Goal: Task Accomplishment & Management: Use online tool/utility

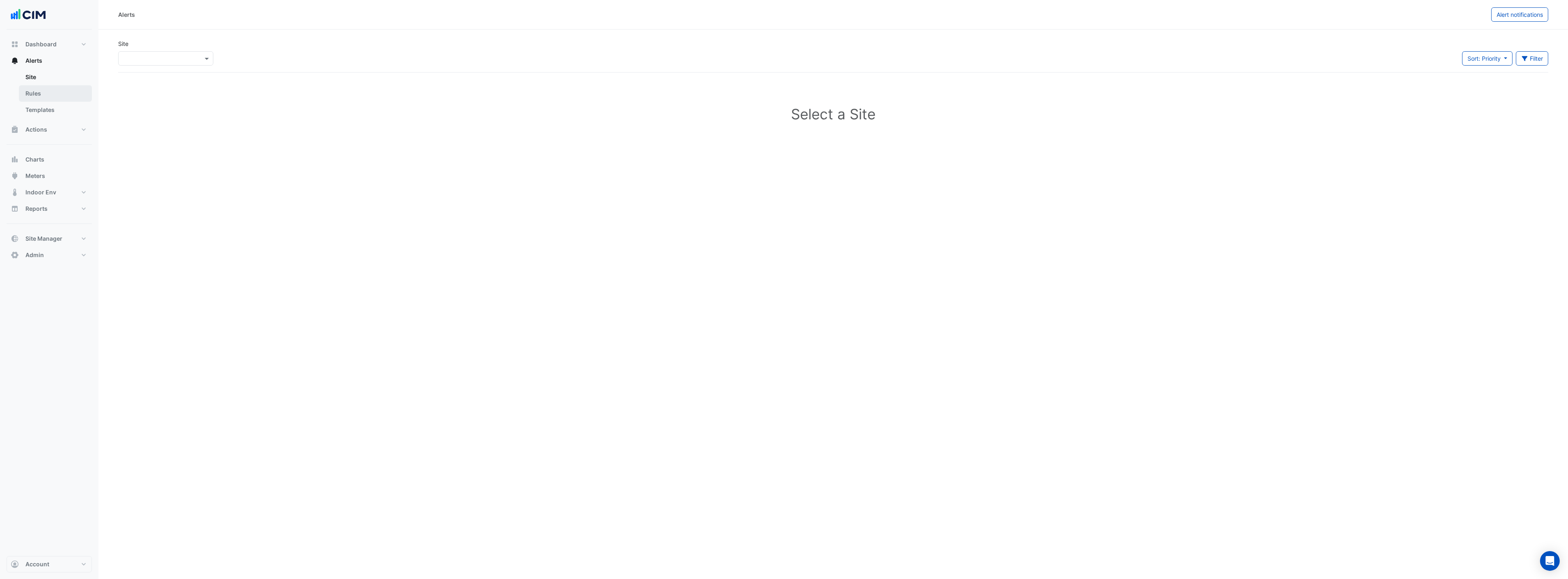
click at [35, 95] on link "Rules" at bounding box center [55, 93] width 73 height 16
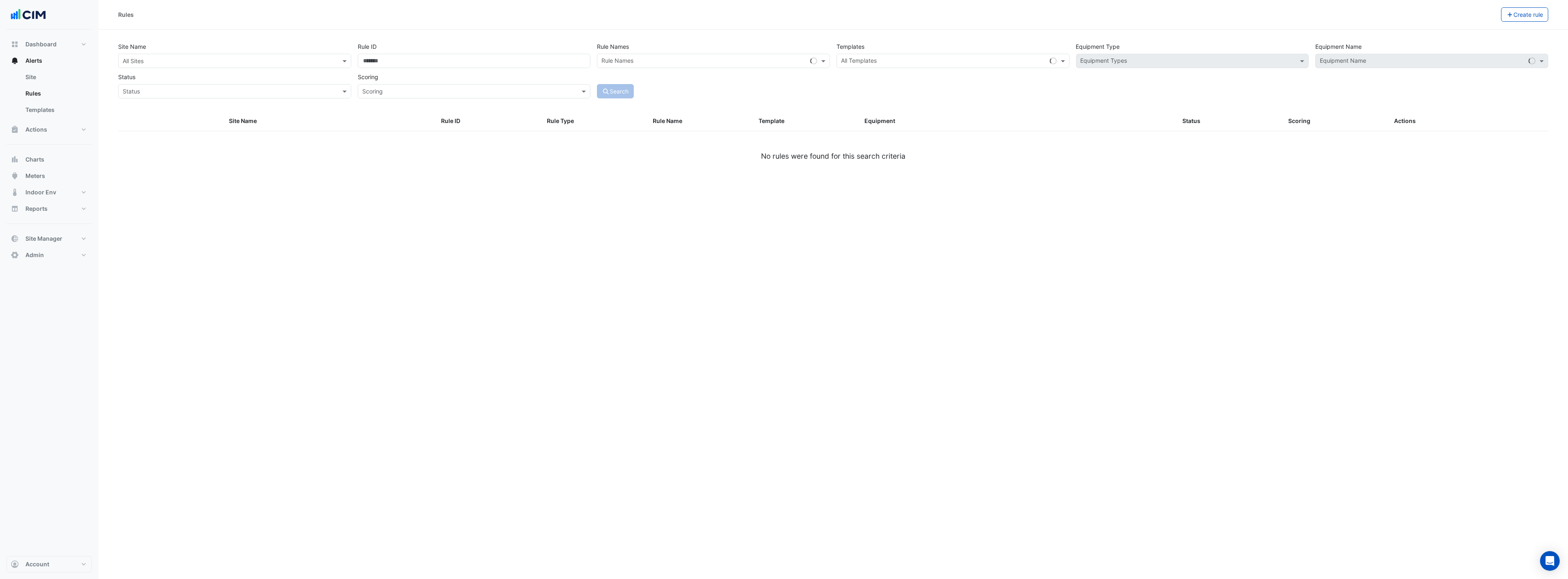
click at [934, 61] on input "text" at bounding box center [944, 61] width 206 height 9
click at [934, 62] on input "*********" at bounding box center [940, 61] width 198 height 9
click at [874, 78] on span "BACER0001" at bounding box center [860, 78] width 33 height 7
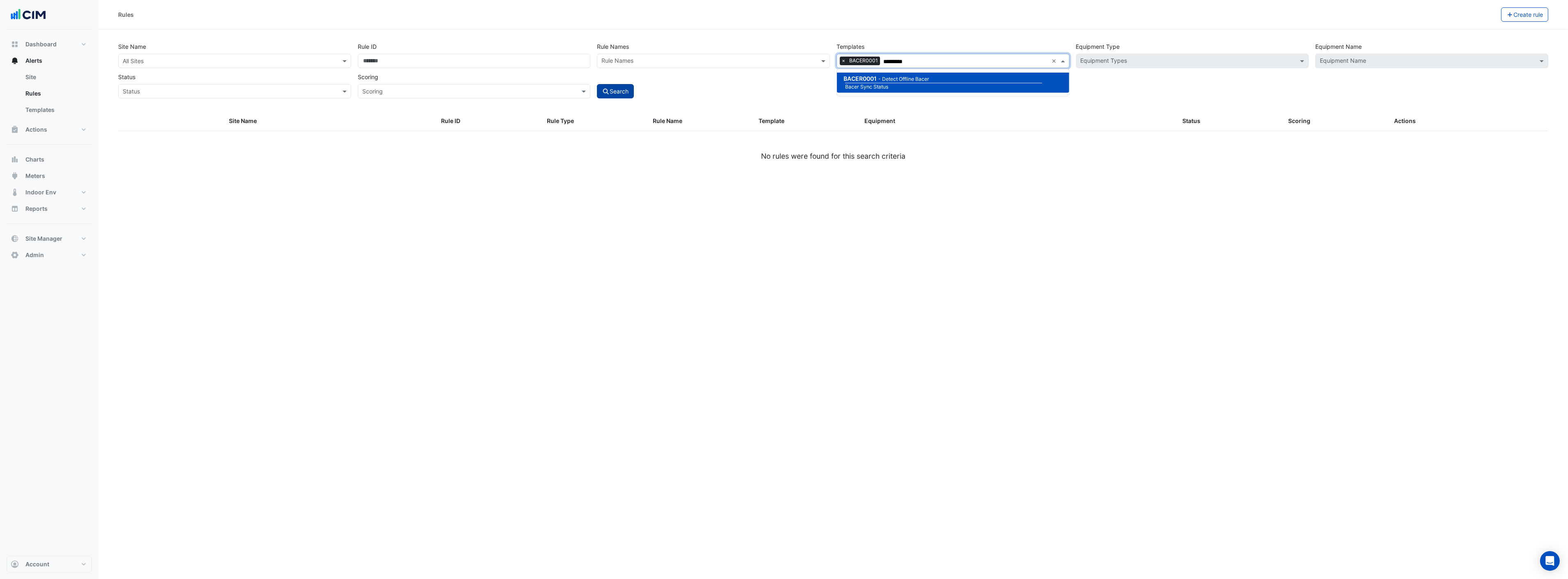
type input "*********"
click at [609, 89] on icon "submit" at bounding box center [606, 91] width 7 height 5
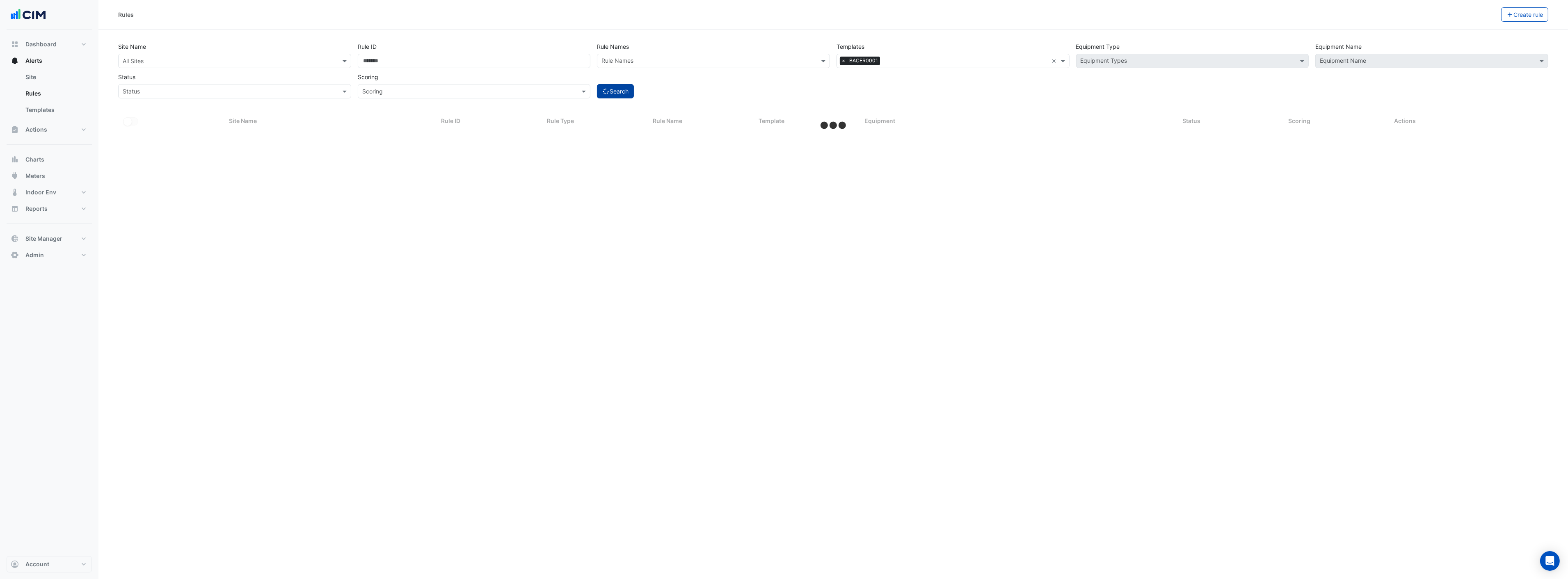
select select "***"
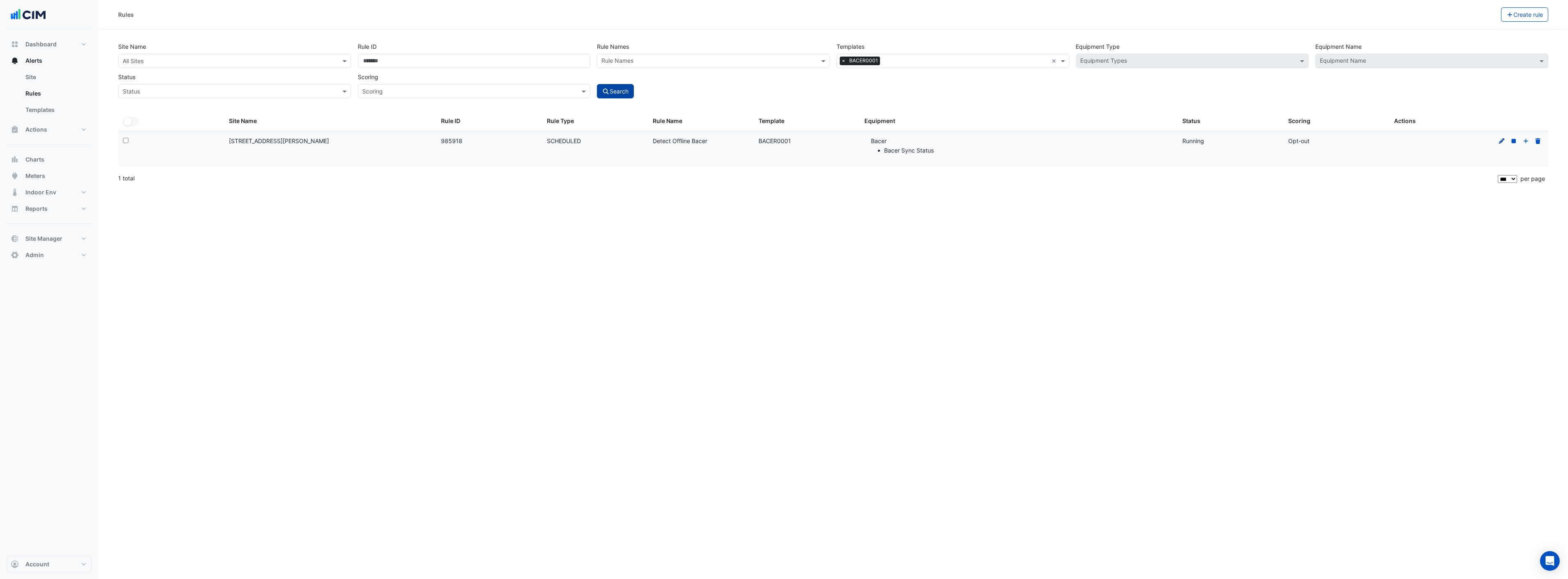
click at [1505, 142] on icon at bounding box center [1502, 140] width 7 height 5
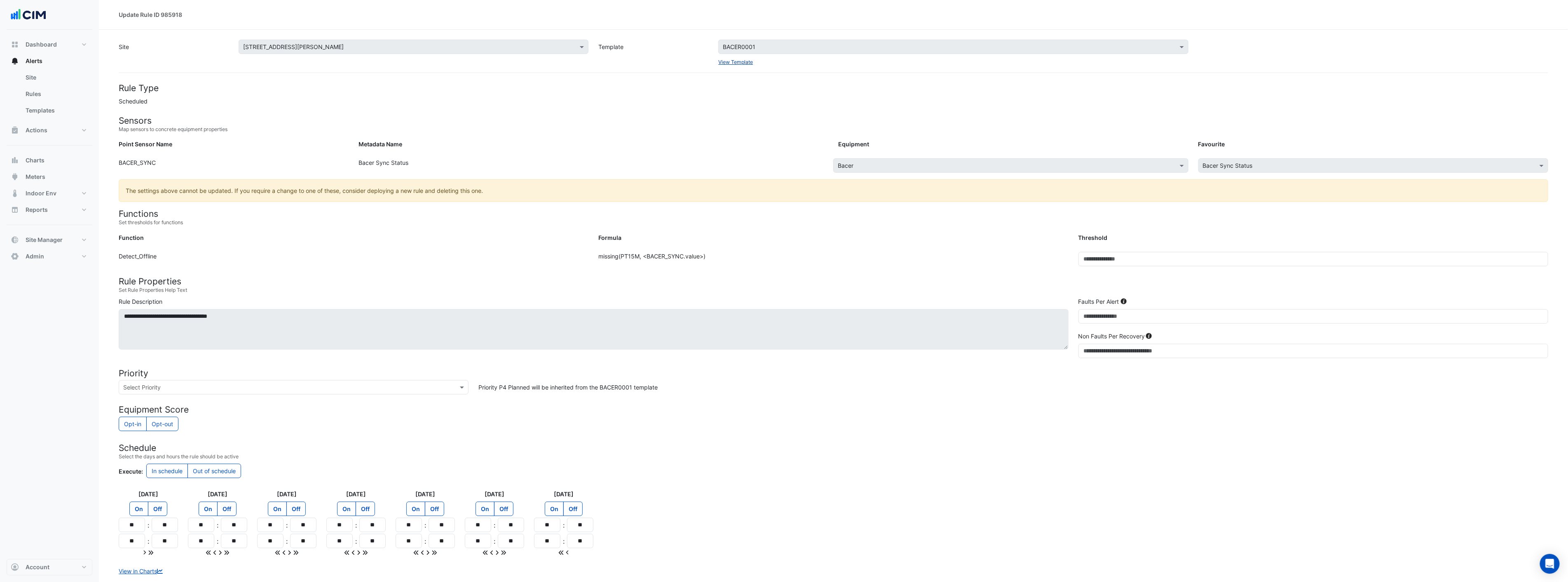
click at [731, 59] on link "View Template" at bounding box center [735, 62] width 35 height 6
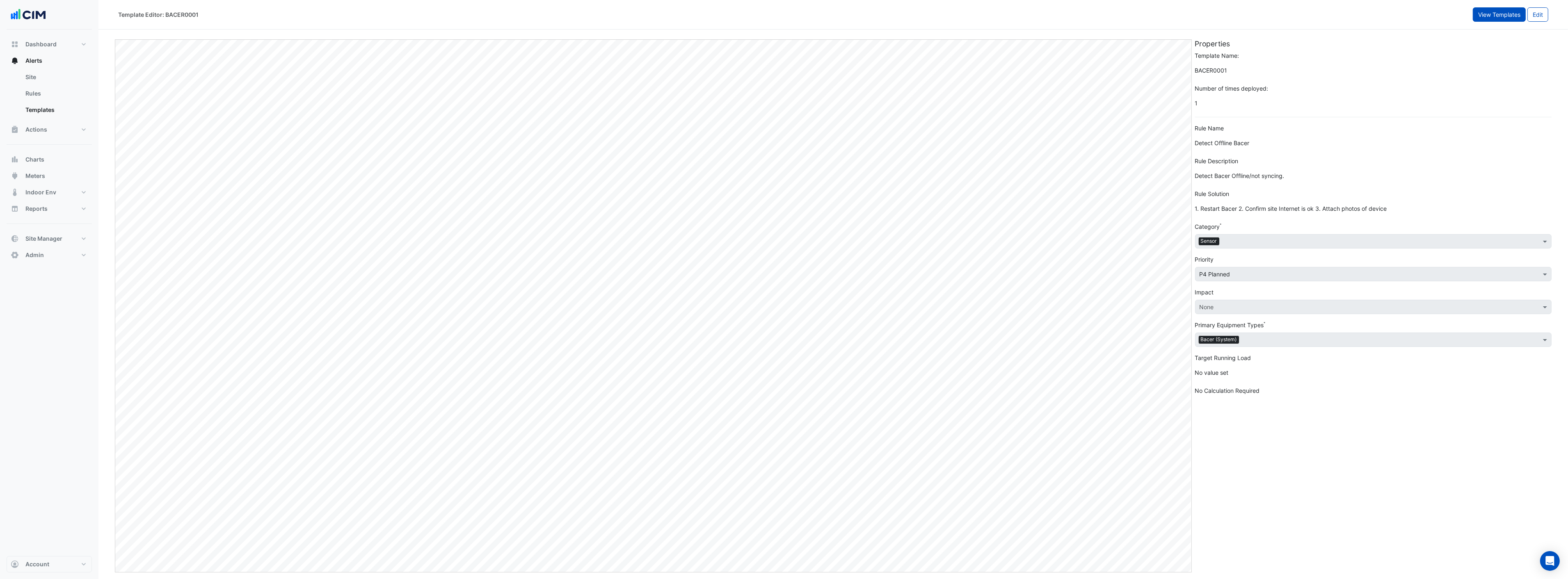
click at [1495, 15] on button "View Templates" at bounding box center [1499, 15] width 53 height 15
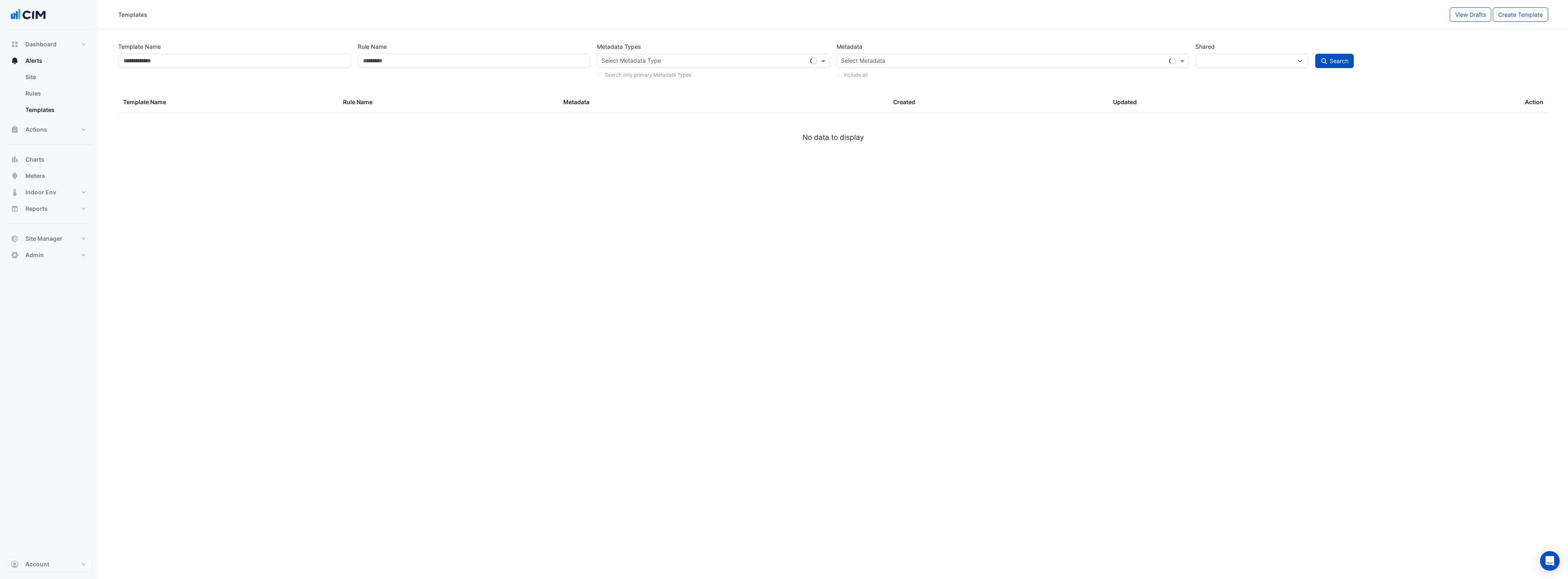
select select
select select "***"
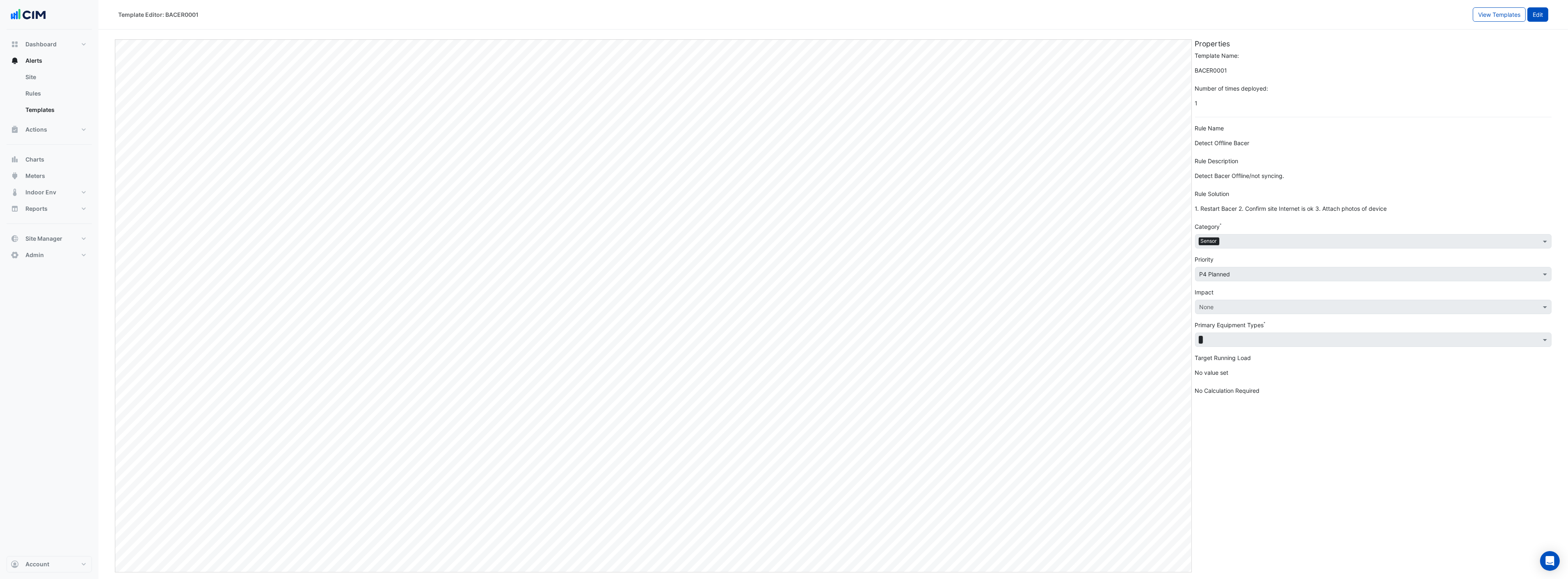
click at [1536, 14] on button "Edit" at bounding box center [1538, 15] width 21 height 15
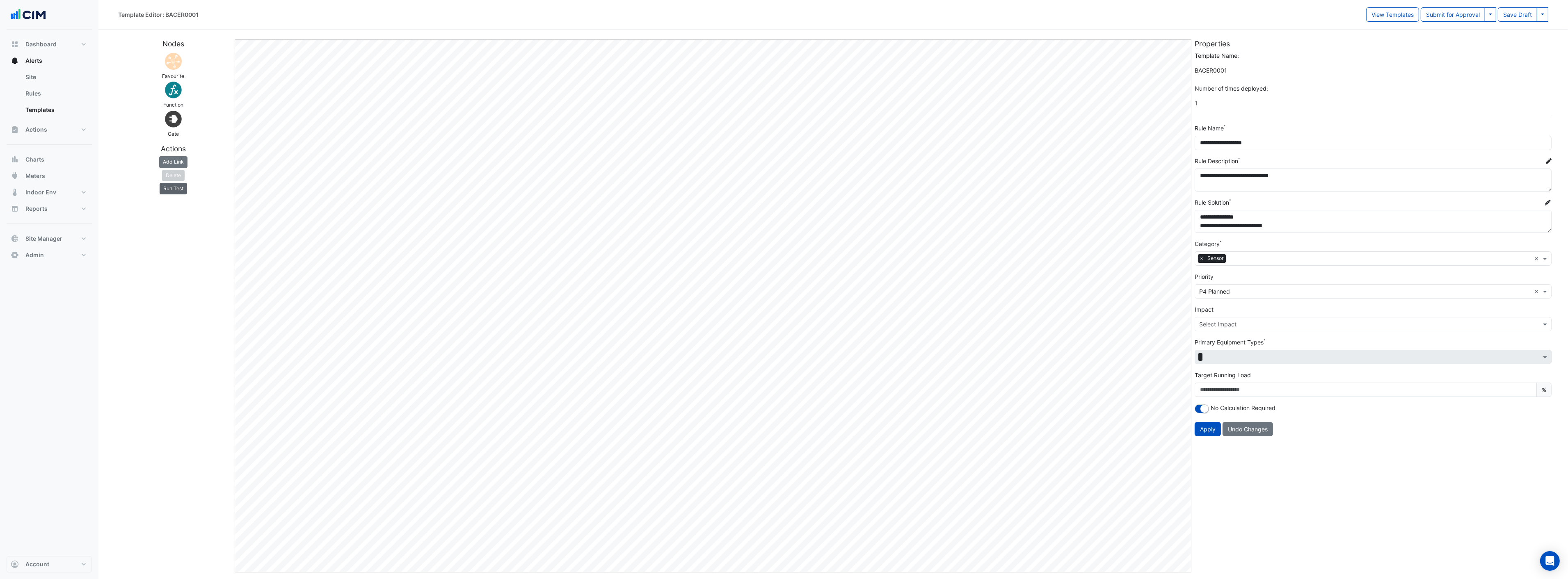
click at [173, 192] on button "Run Test" at bounding box center [173, 189] width 27 height 12
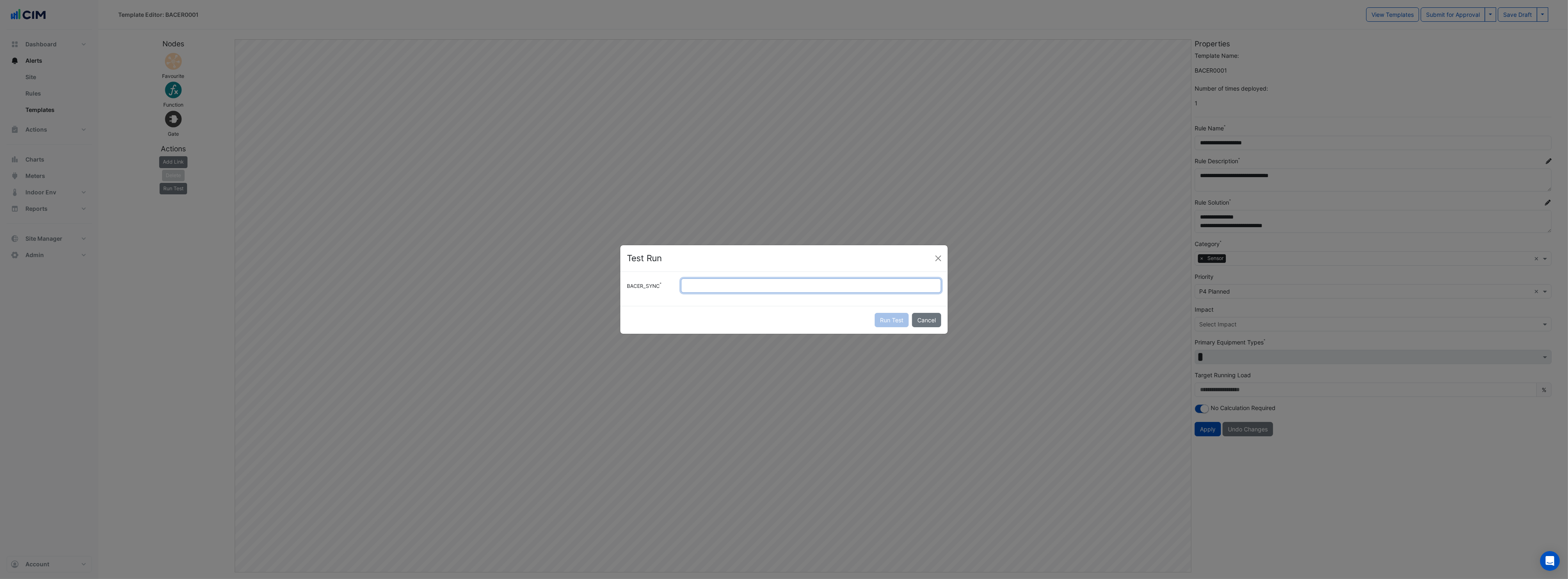
click at [721, 287] on input "BACER_SYNC" at bounding box center [811, 286] width 260 height 15
type input "*"
click at [875, 313] on button "Run Test" at bounding box center [892, 320] width 34 height 15
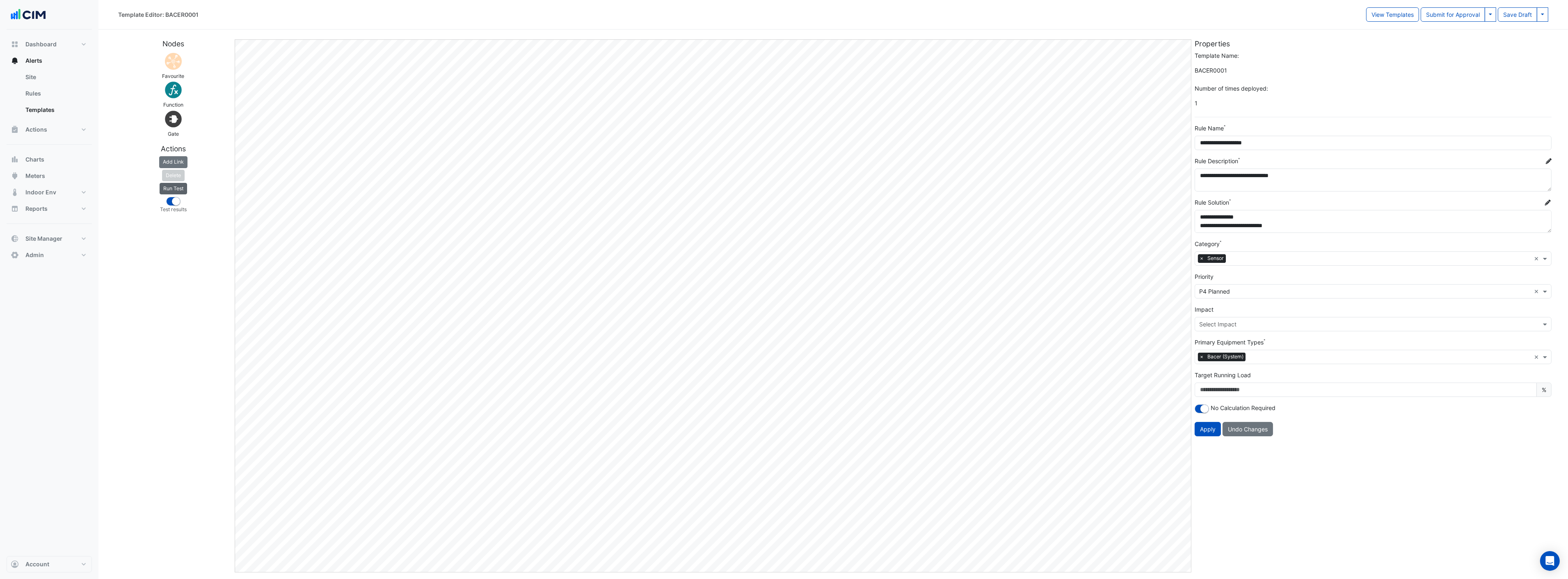
click at [169, 190] on button "Run Test" at bounding box center [173, 189] width 27 height 12
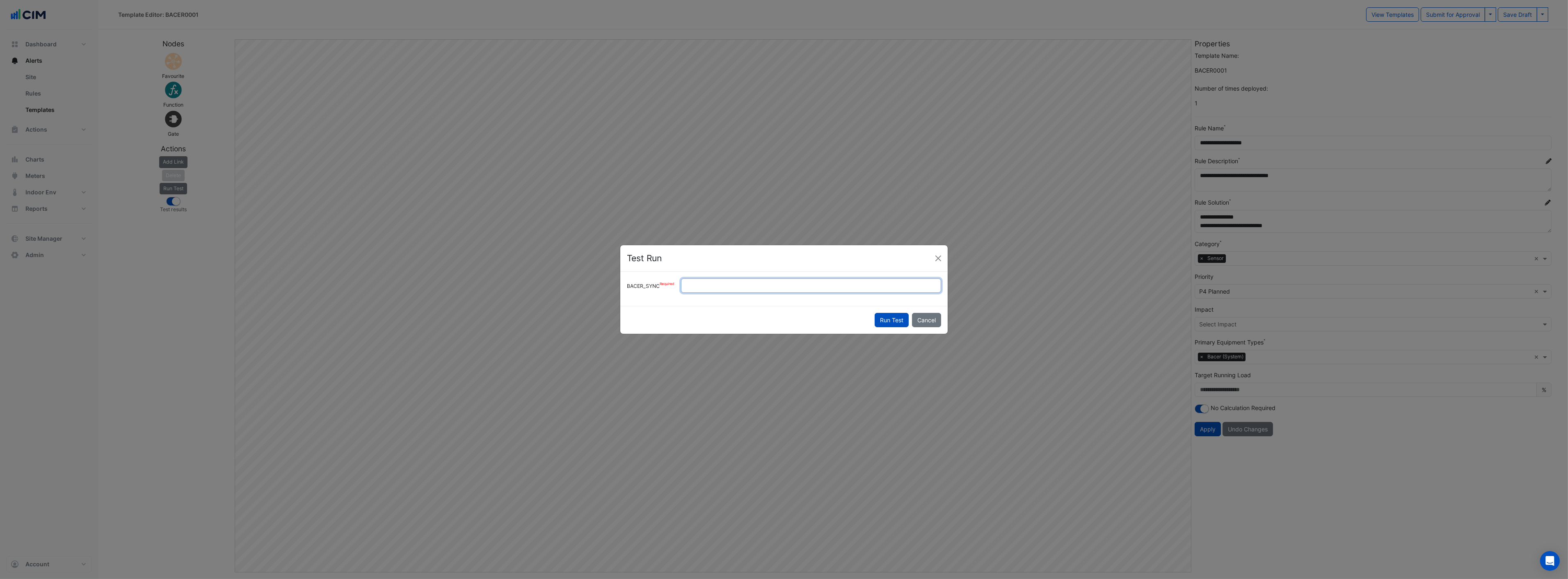
click at [647, 290] on div "BACER_SYNC *" at bounding box center [784, 286] width 324 height 15
type input "*"
click at [910, 322] on div "Run Test Cancel" at bounding box center [784, 320] width 327 height 28
click at [898, 322] on button "Run Test" at bounding box center [892, 320] width 34 height 15
